Goal: Information Seeking & Learning: Learn about a topic

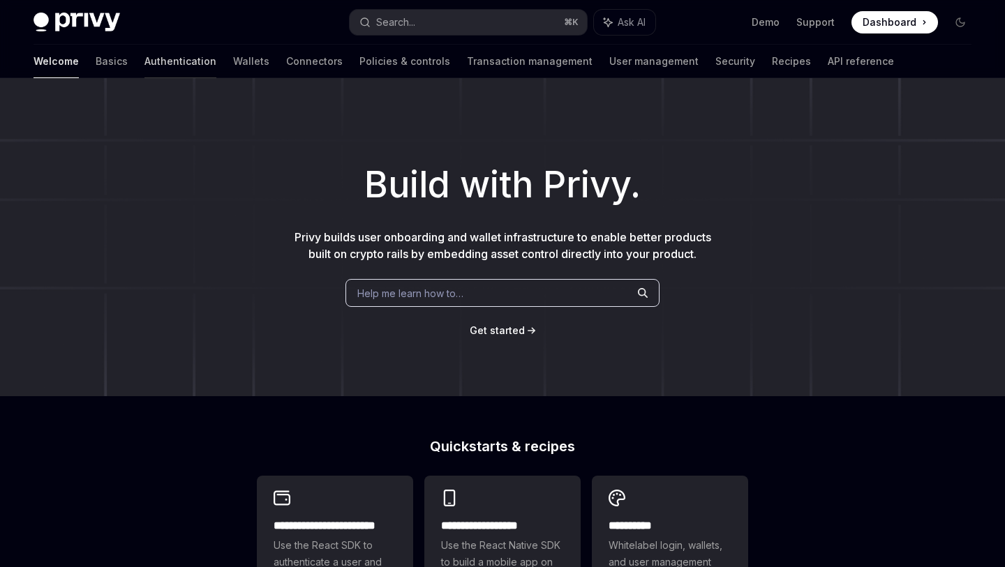
click at [144, 69] on link "Authentication" at bounding box center [180, 61] width 72 height 33
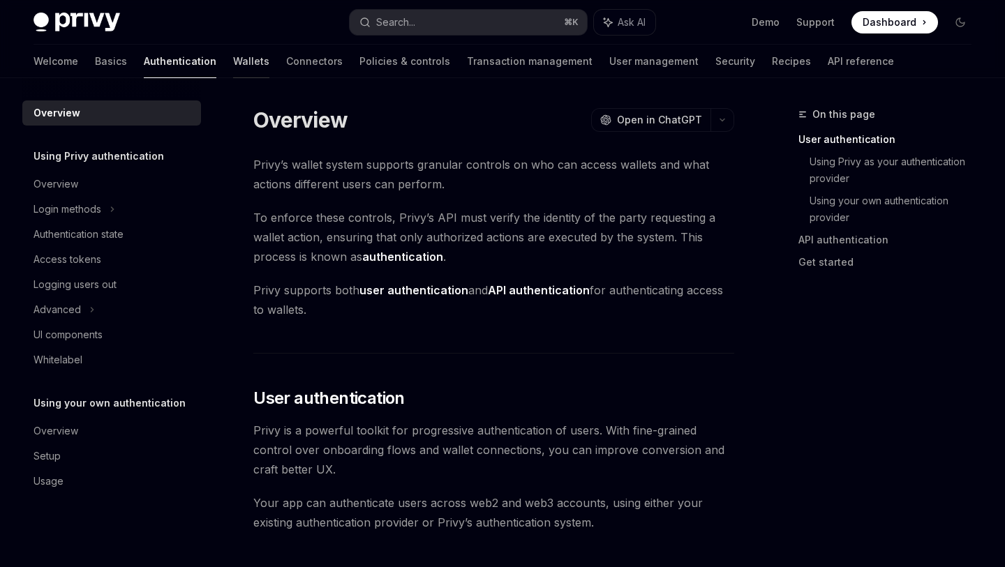
click at [233, 61] on link "Wallets" at bounding box center [251, 61] width 36 height 33
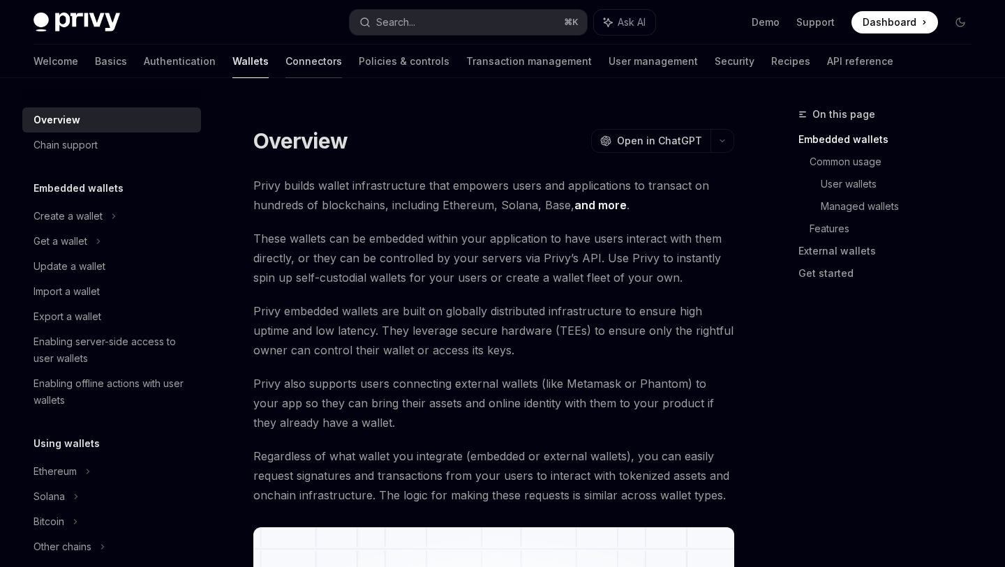
click at [285, 70] on link "Connectors" at bounding box center [313, 61] width 57 height 33
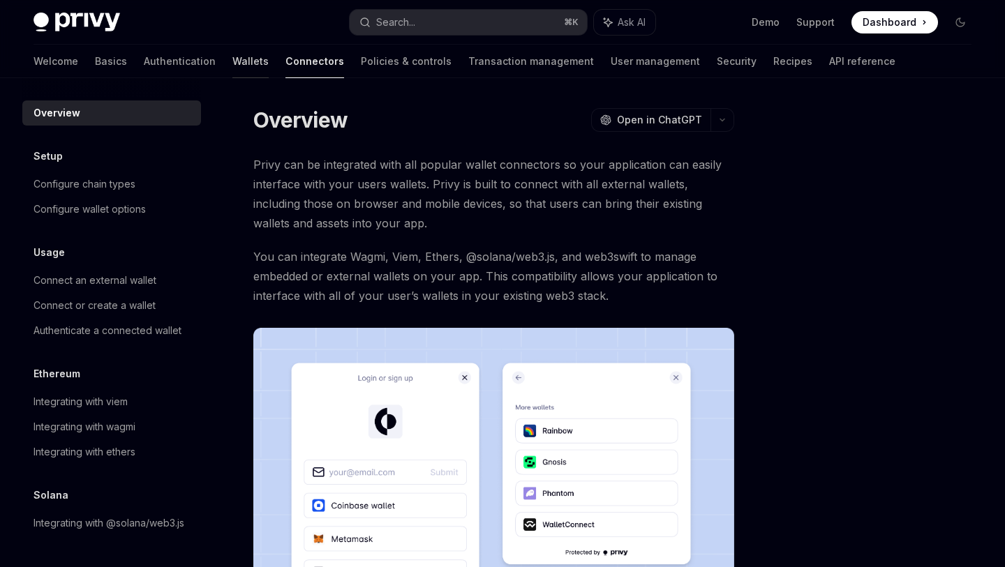
click at [232, 57] on link "Wallets" at bounding box center [250, 61] width 36 height 33
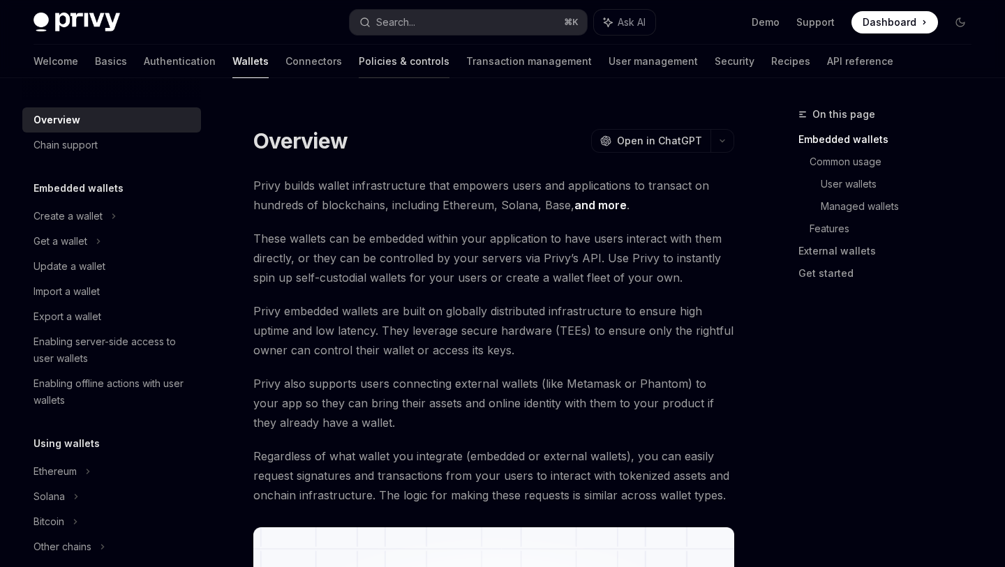
click at [359, 61] on link "Policies & controls" at bounding box center [404, 61] width 91 height 33
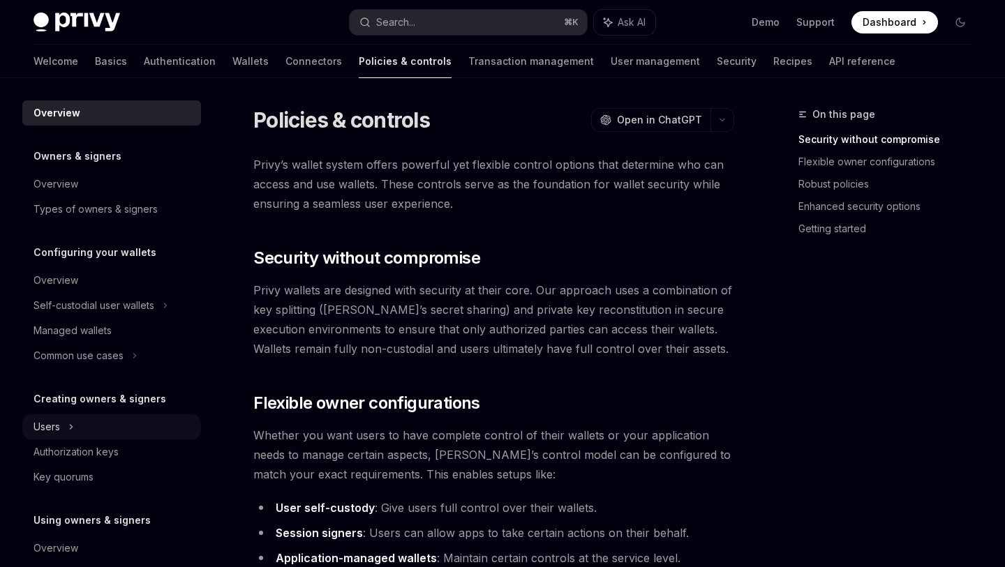
click at [78, 421] on div "Users" at bounding box center [111, 426] width 179 height 25
type textarea "*"
